Goal: Transaction & Acquisition: Purchase product/service

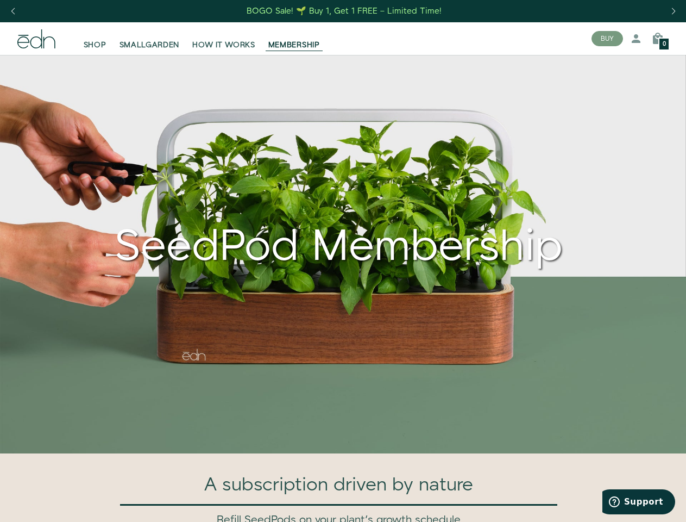
click at [673, 11] on div "Next slide" at bounding box center [673, 11] width 15 height 24
click at [13, 11] on div "Previous slide" at bounding box center [12, 11] width 15 height 24
click at [608, 39] on button "BUY" at bounding box center [608, 38] width 32 height 15
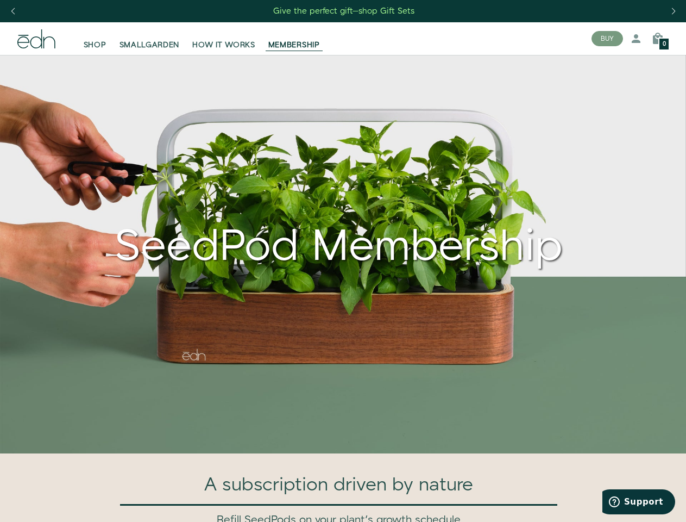
click at [636, 39] on icon at bounding box center [636, 38] width 13 height 13
click at [658, 39] on icon at bounding box center [658, 38] width 13 height 13
click at [658, 39] on div at bounding box center [343, 261] width 686 height 522
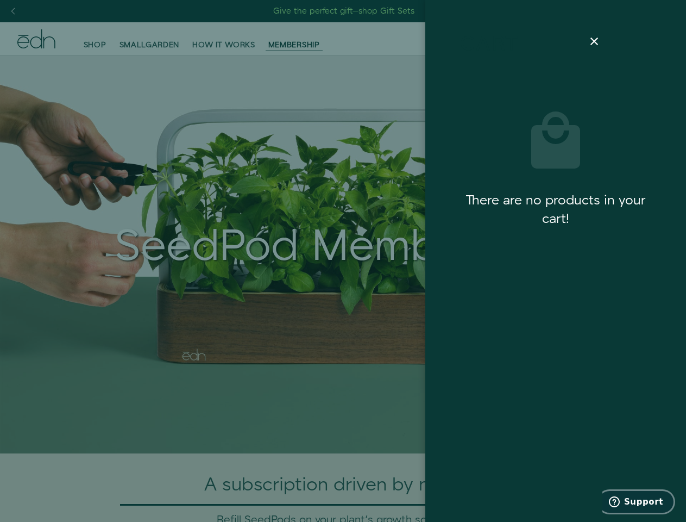
click at [639, 502] on span "Support" at bounding box center [644, 502] width 39 height 10
